Goal: Navigation & Orientation: Go to known website

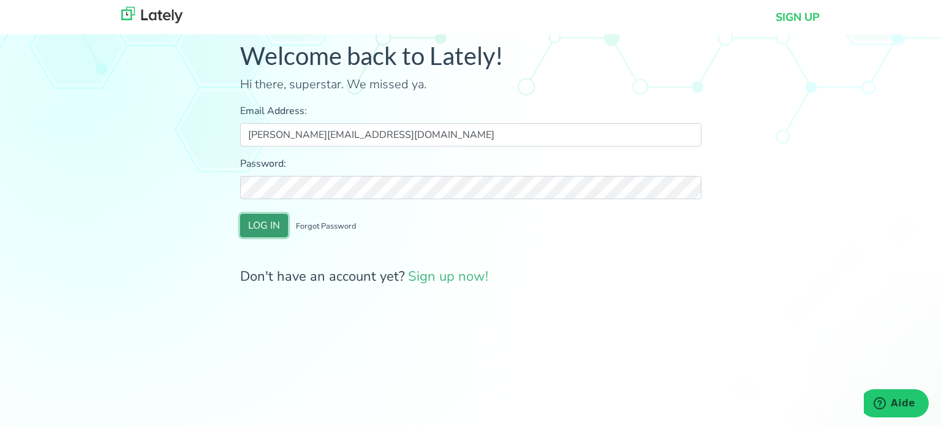
click at [269, 227] on button "LOG IN" at bounding box center [264, 225] width 48 height 23
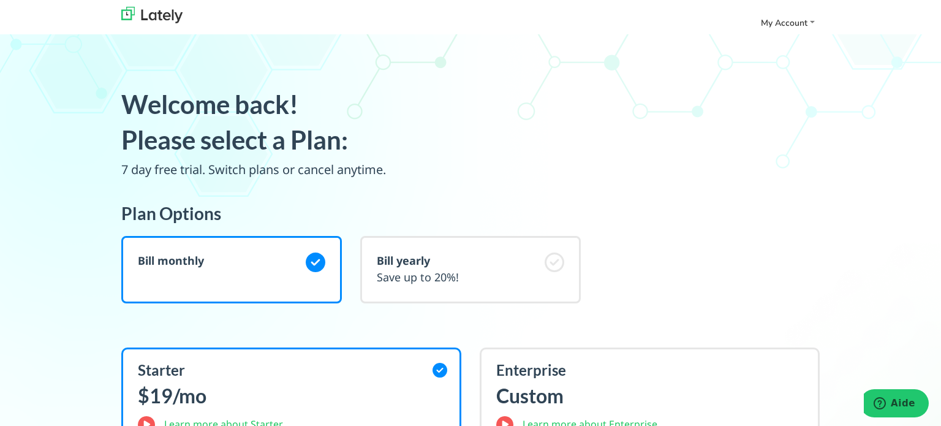
click at [814, 33] on nav "My Account Logout" at bounding box center [470, 17] width 941 height 34
click at [808, 27] on link "My Account" at bounding box center [788, 23] width 64 height 20
drag, startPoint x: 284, startPoint y: 19, endPoint x: 242, endPoint y: 19, distance: 41.7
click at [266, 19] on div "My Account Logout" at bounding box center [511, 17] width 618 height 9
click at [167, 18] on img at bounding box center [151, 15] width 61 height 17
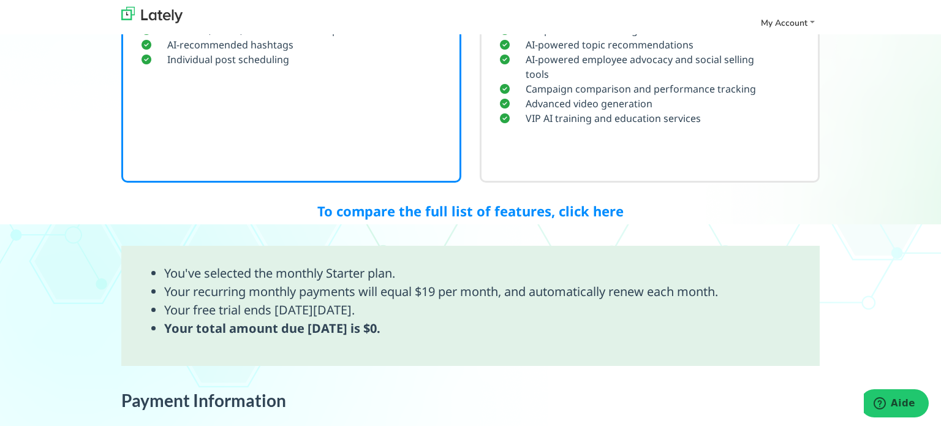
scroll to position [477, 0]
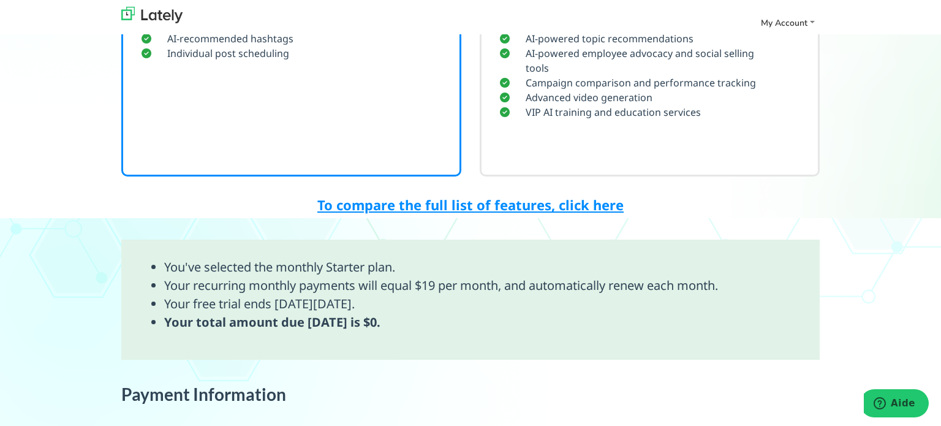
click at [488, 206] on link "To compare the full list of features, click here" at bounding box center [470, 204] width 306 height 18
